Goal: Transaction & Acquisition: Purchase product/service

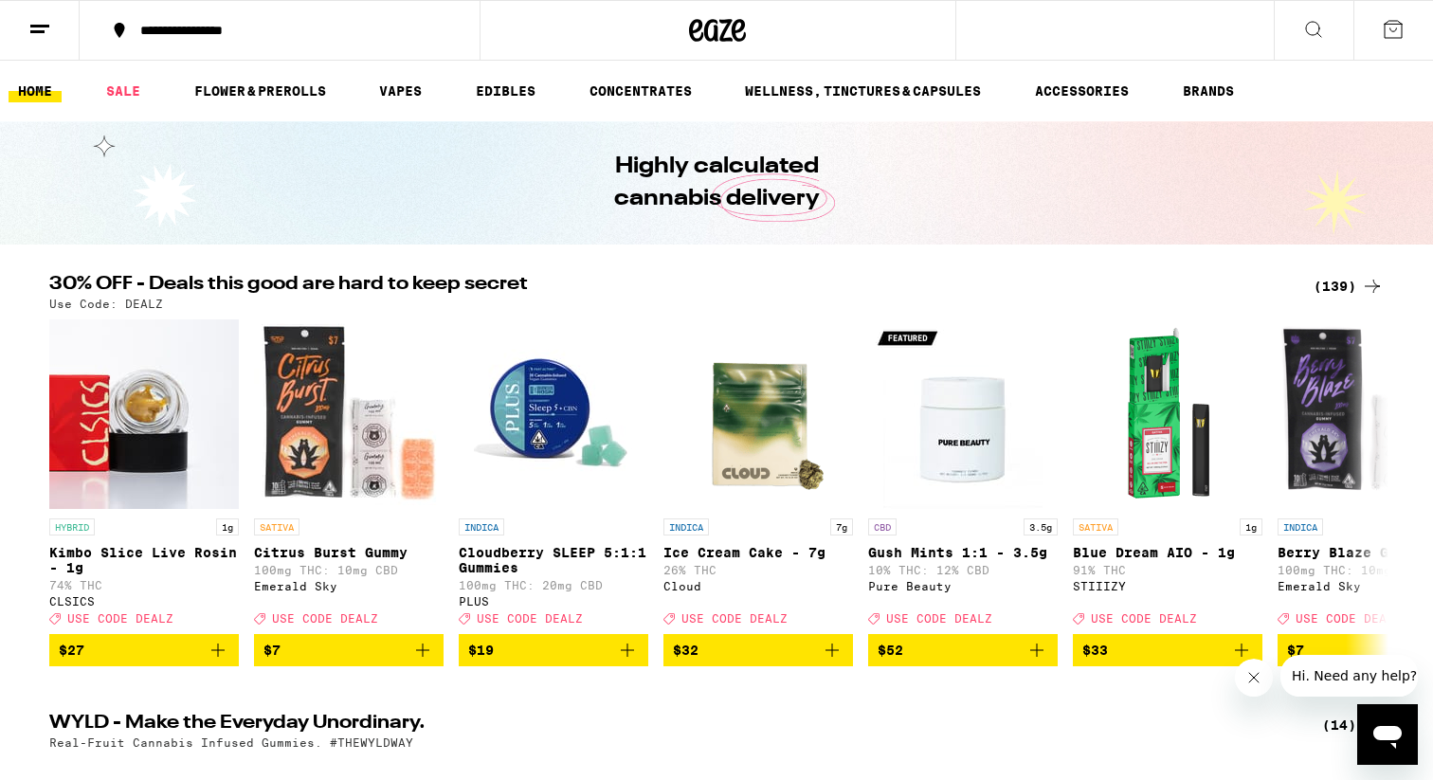
click at [1331, 281] on div "(139)" at bounding box center [1349, 286] width 70 height 23
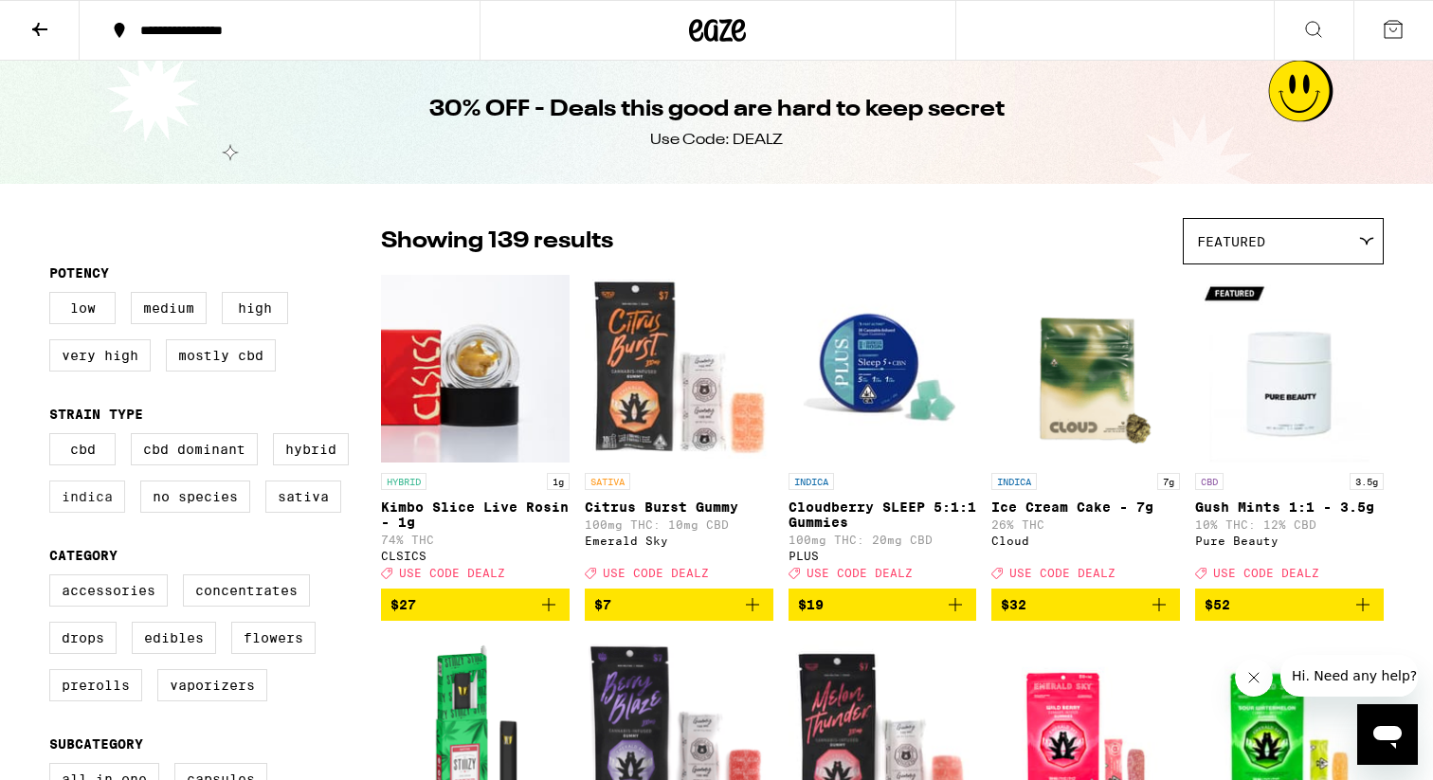
click at [101, 513] on label "Indica" at bounding box center [87, 497] width 76 height 32
click at [54, 437] on input "Indica" at bounding box center [53, 436] width 1 height 1
checkbox input "true"
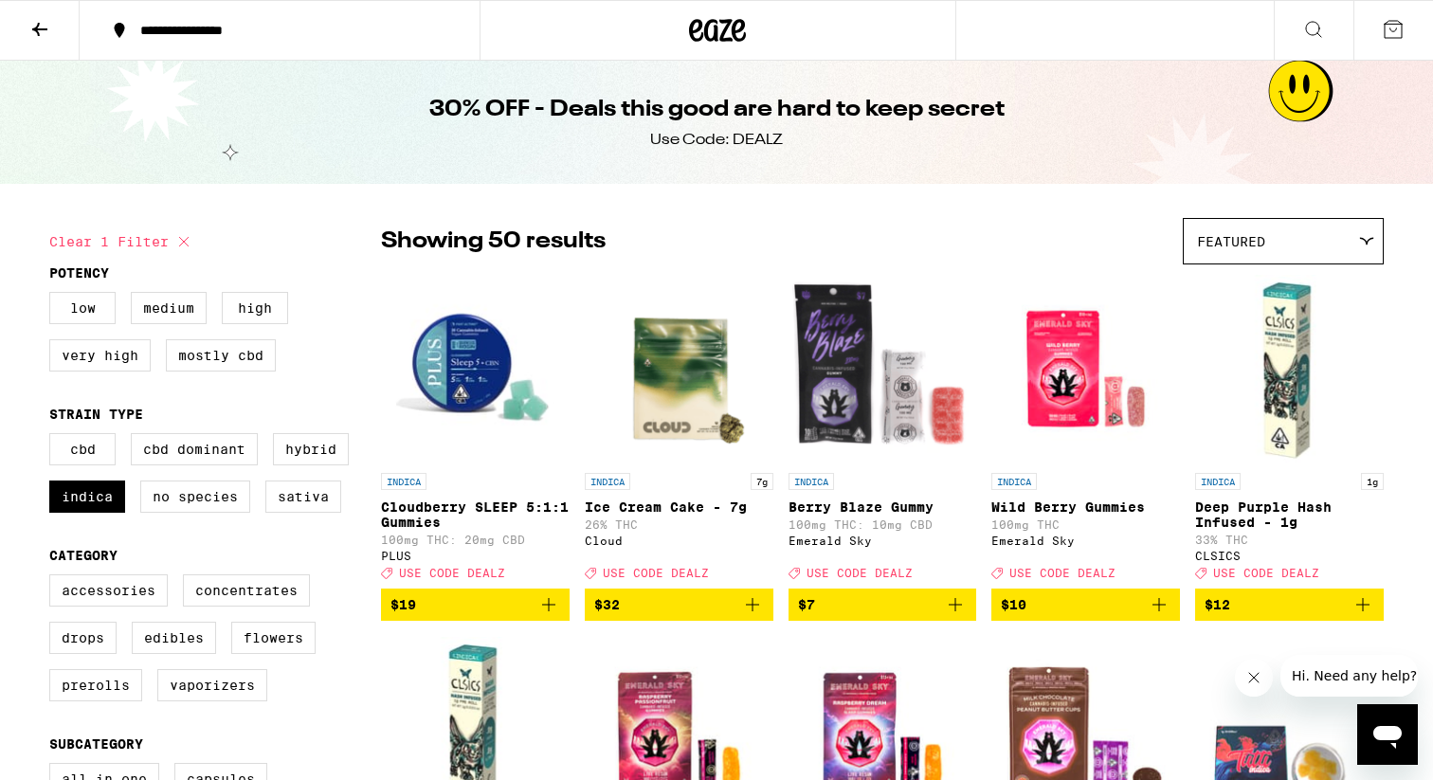
click at [36, 36] on icon at bounding box center [39, 29] width 23 height 23
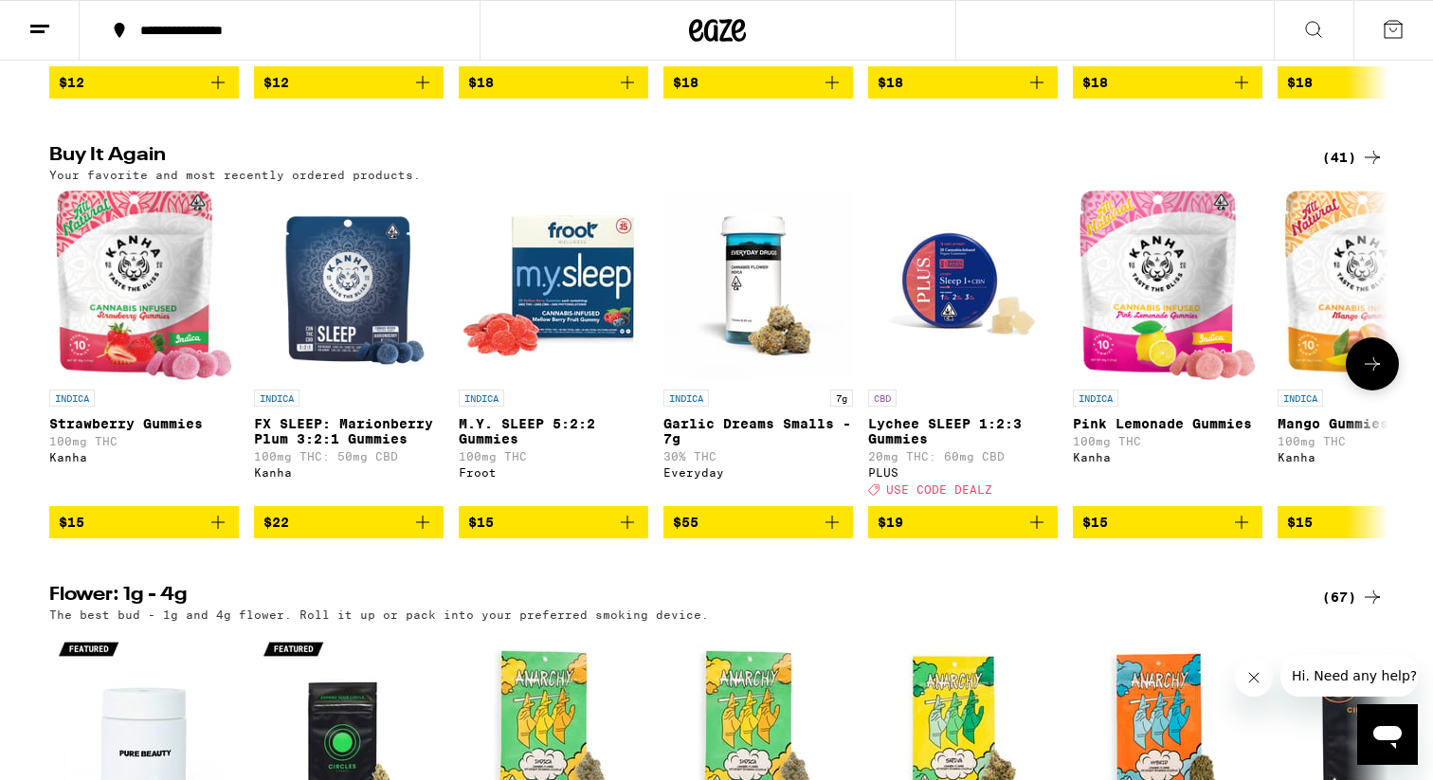
scroll to position [1413, 0]
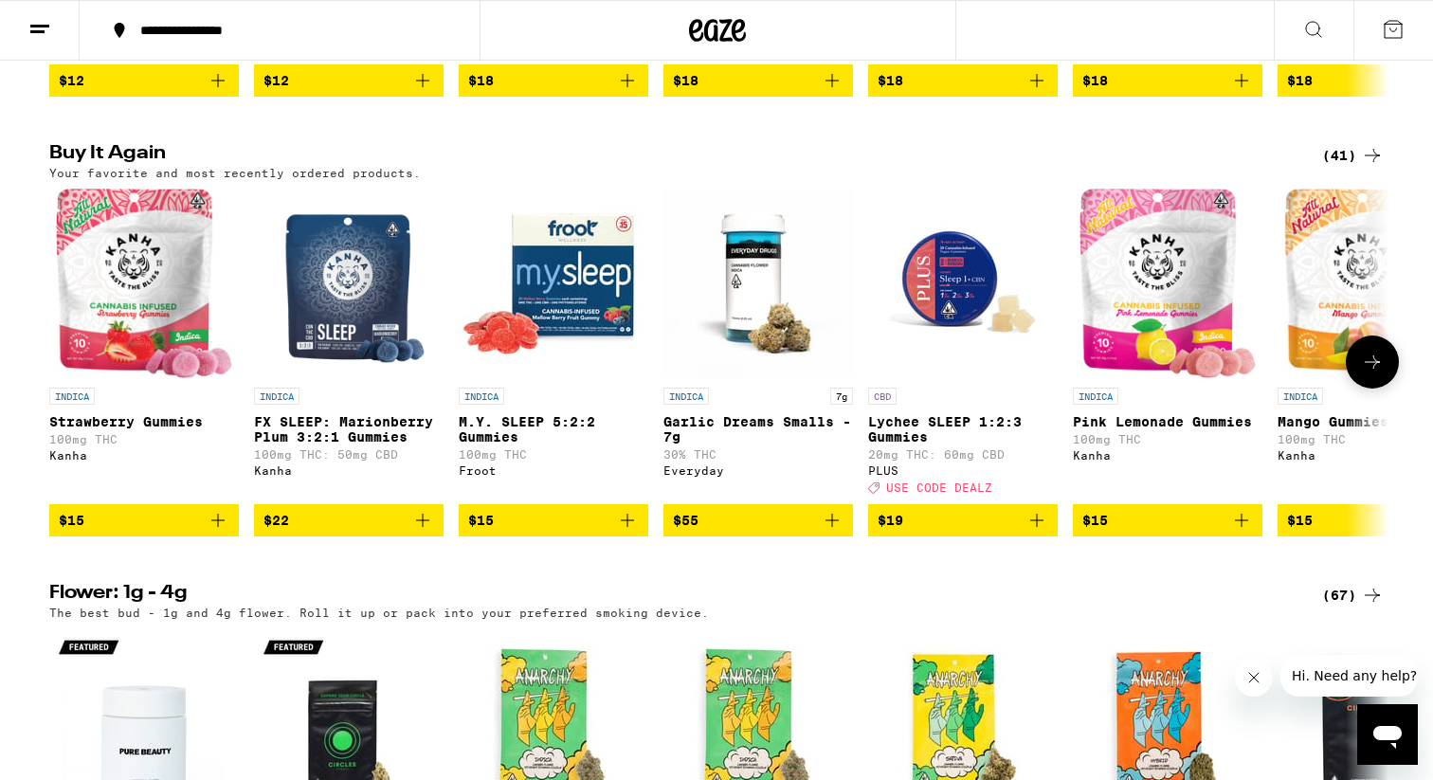
click at [570, 335] on img "Open page for M.Y. SLEEP 5:2:2 Gummies from Froot" at bounding box center [554, 284] width 190 height 190
